Goal: Transaction & Acquisition: Purchase product/service

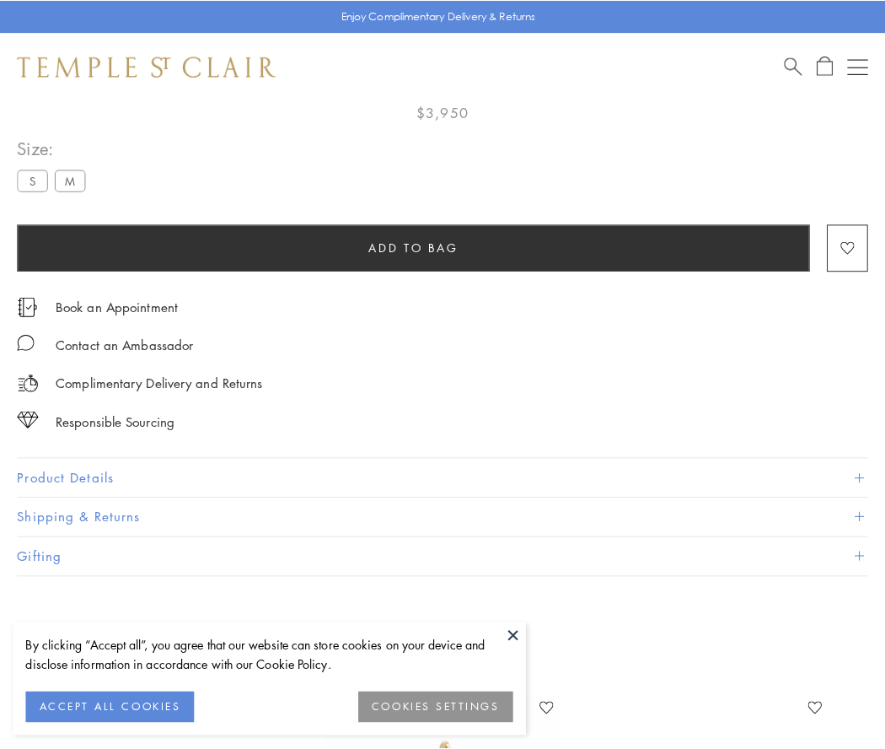
scroll to position [99, 0]
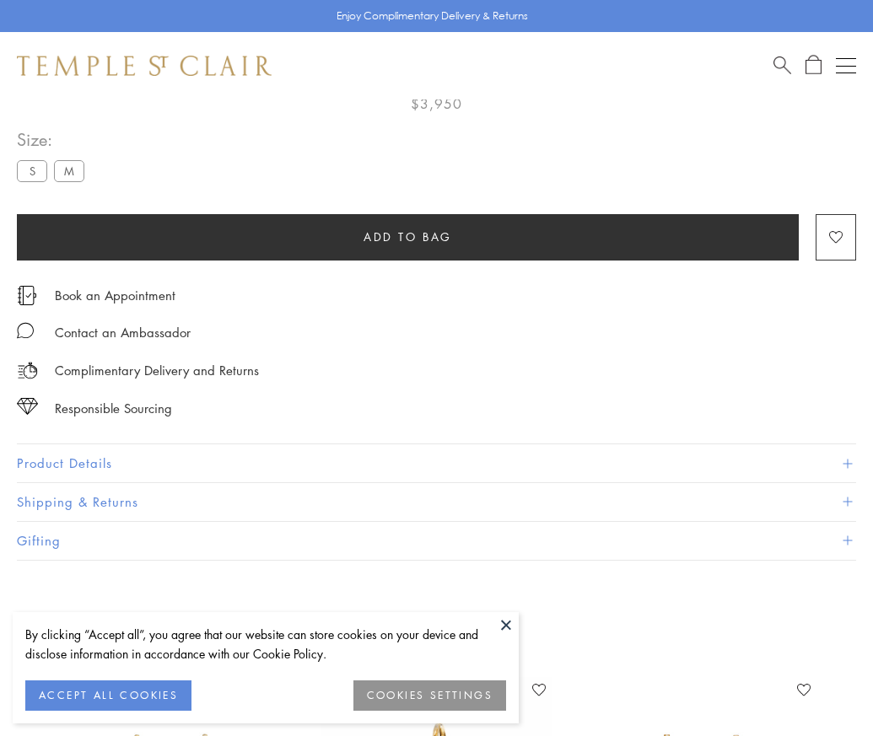
click at [407, 236] on span "Add to bag" at bounding box center [407, 237] width 89 height 19
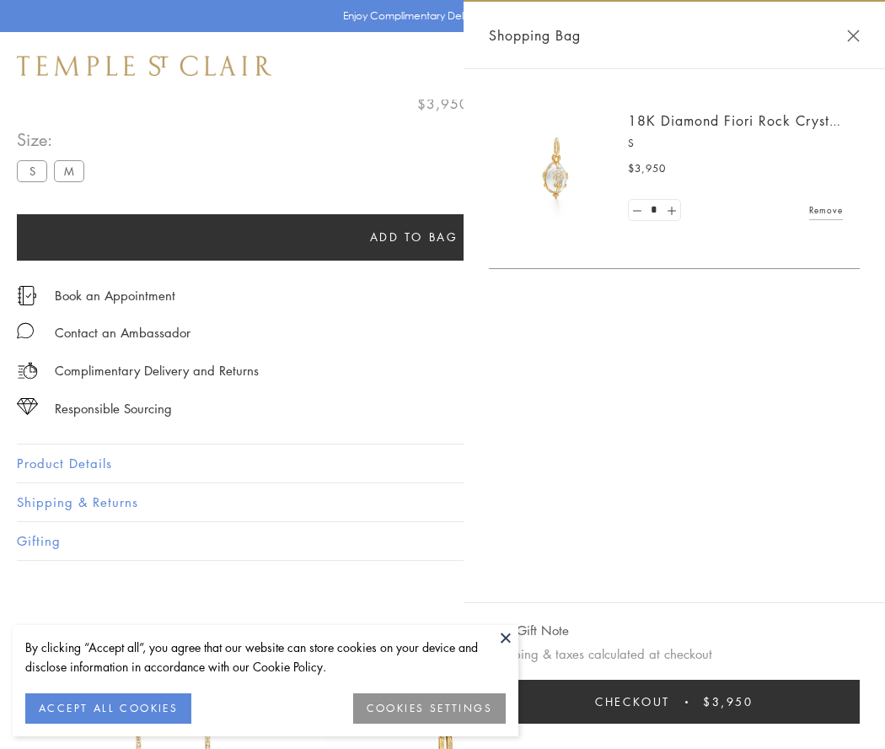
click at [717, 701] on button "Checkout $3,950" at bounding box center [674, 701] width 371 height 44
